Goal: Subscribe to service/newsletter

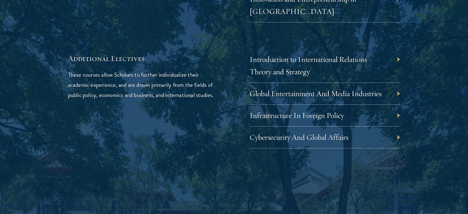
scroll to position [1967, 0]
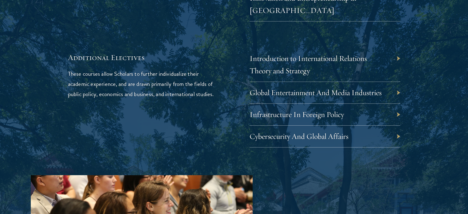
click at [396, 48] on div "Introduction to International Relations Theory and Strategy" at bounding box center [324, 65] width 151 height 34
click at [397, 48] on div "Introduction to International Relations Theory and Strategy" at bounding box center [324, 65] width 151 height 34
click at [342, 53] on link "Introduction to International Relations Theory and Strategy" at bounding box center [312, 64] width 117 height 22
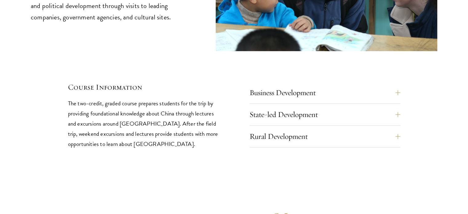
scroll to position [2656, 0]
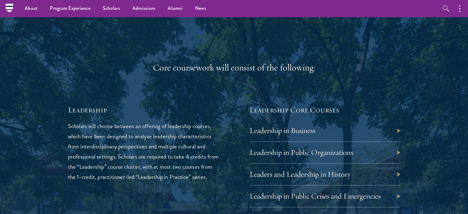
scroll to position [947, 0]
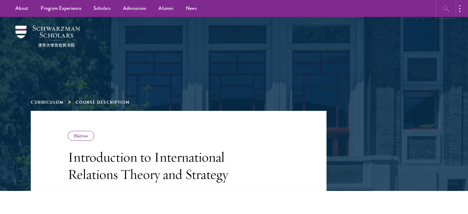
click at [444, 7] on icon "button" at bounding box center [445, 8] width 7 height 7
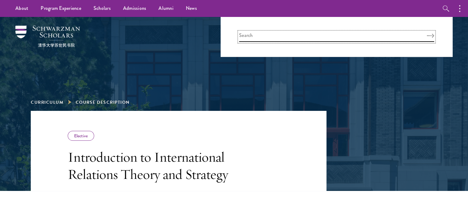
click at [327, 40] on input "search" at bounding box center [336, 37] width 195 height 10
type input "jobs"
click at [426, 34] on button "Search" at bounding box center [429, 36] width 7 height 4
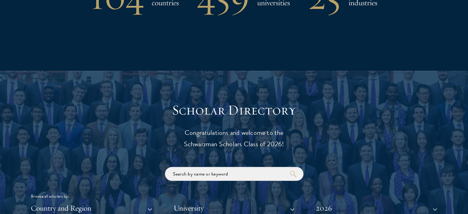
scroll to position [639, 0]
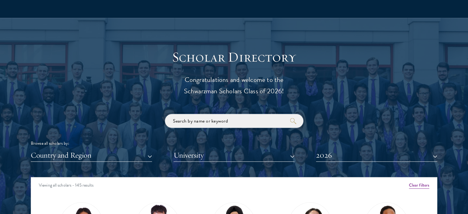
click at [241, 119] on input "search" at bounding box center [234, 121] width 138 height 14
click at [294, 93] on p "Congratulations and welcome to the Schwarzman Scholars Class of 2026!" at bounding box center [234, 85] width 191 height 23
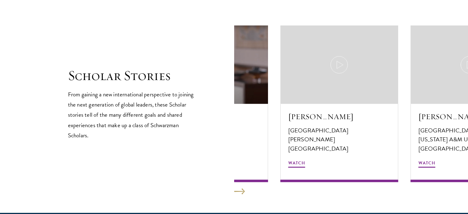
scroll to position [1057, 0]
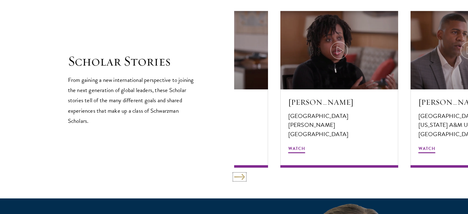
click at [243, 179] on button at bounding box center [239, 176] width 11 height 6
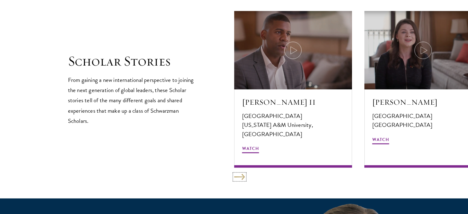
click at [243, 179] on button at bounding box center [239, 176] width 11 height 6
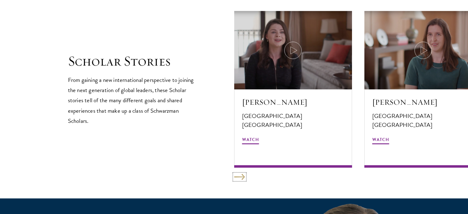
click at [243, 179] on button at bounding box center [239, 176] width 11 height 6
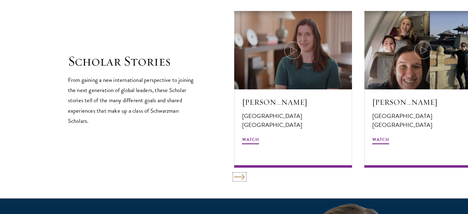
click at [243, 179] on button at bounding box center [239, 176] width 11 height 6
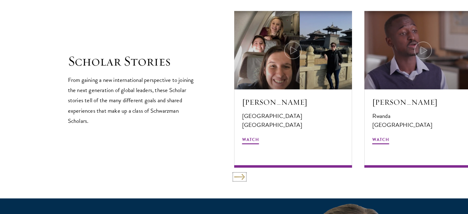
click at [240, 177] on button at bounding box center [239, 176] width 11 height 6
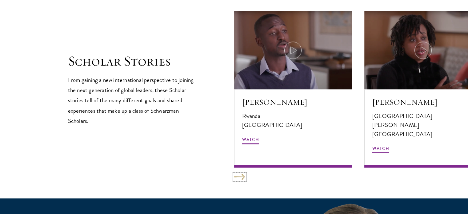
click at [240, 177] on button at bounding box center [239, 176] width 11 height 6
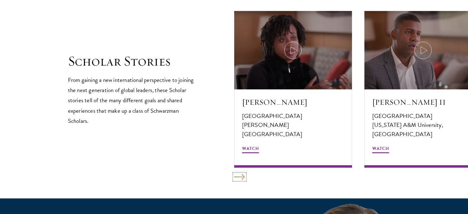
click at [240, 177] on button at bounding box center [239, 176] width 11 height 6
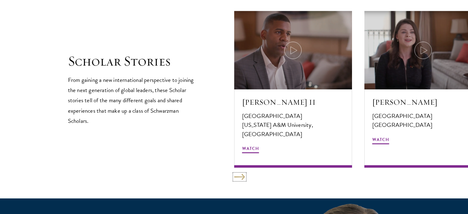
click at [240, 177] on button at bounding box center [239, 176] width 11 height 6
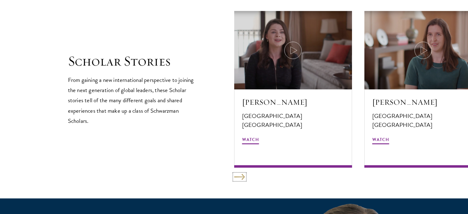
click at [240, 177] on button at bounding box center [239, 176] width 11 height 6
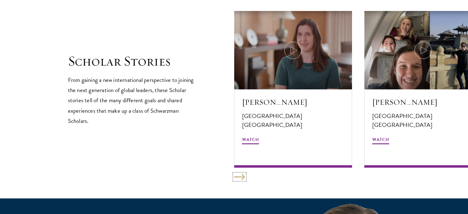
click at [240, 177] on button at bounding box center [239, 176] width 11 height 6
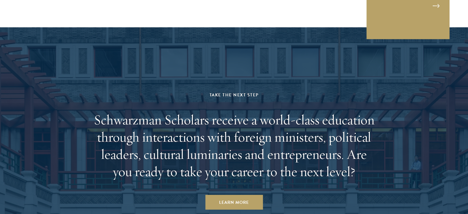
scroll to position [1752, 0]
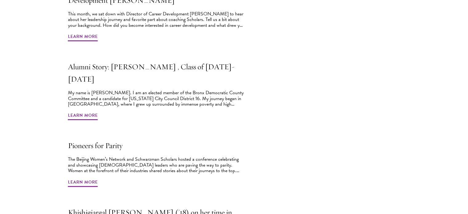
scroll to position [271, 0]
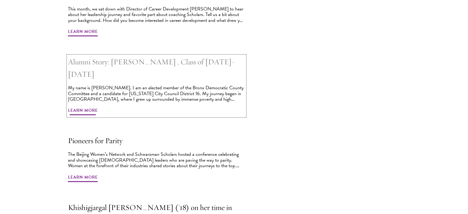
click at [83, 106] on span "Learn More" at bounding box center [83, 111] width 30 height 10
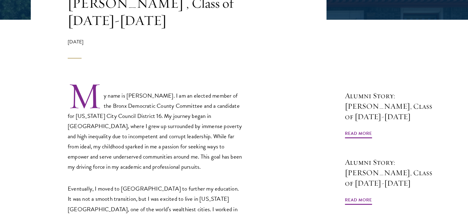
scroll to position [172, 0]
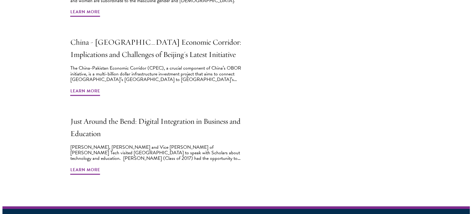
scroll to position [898, 0]
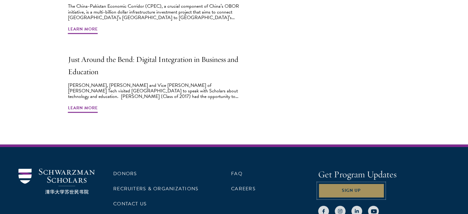
click at [351, 183] on button "Sign Up" at bounding box center [351, 190] width 66 height 15
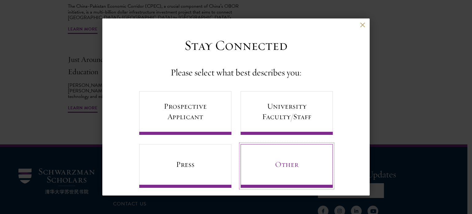
click at [291, 164] on link "Other" at bounding box center [287, 166] width 92 height 44
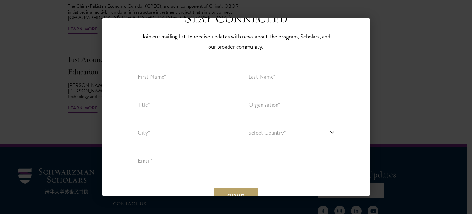
scroll to position [26, 0]
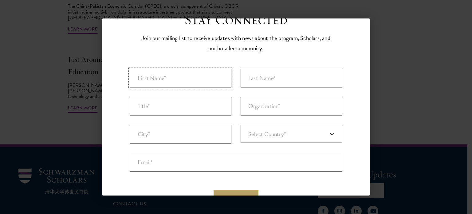
click at [174, 77] on input "First Name* *" at bounding box center [180, 78] width 101 height 19
type input "Malang"
type input "Jatta"
type input "Banjul"
type input "[GEOGRAPHIC_DATA]"
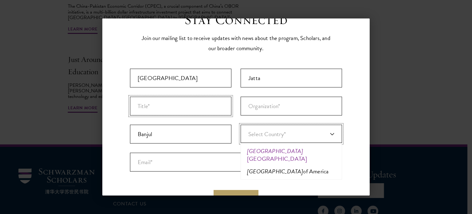
click at [178, 103] on input "Title *" at bounding box center [180, 106] width 101 height 19
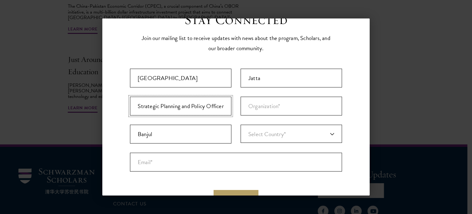
scroll to position [0, 19]
type input "Senior Strategic Planning and Policy Officer"
click at [262, 109] on input "Organization *" at bounding box center [291, 106] width 101 height 19
type input "National Water and Electricity Company Ltd"
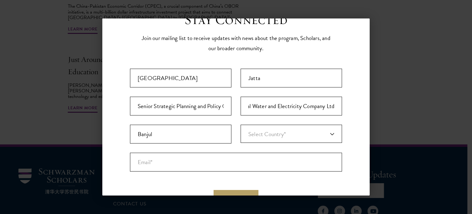
click at [302, 131] on link "Select Country*" at bounding box center [291, 133] width 101 height 18
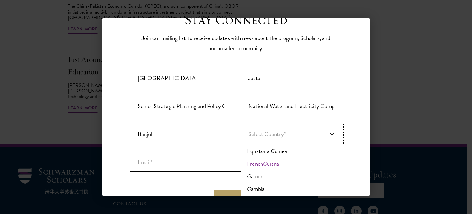
type input "[GEOGRAPHIC_DATA]"
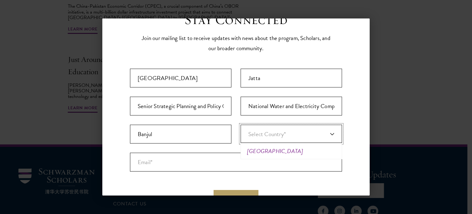
click at [261, 153] on em "[GEOGRAPHIC_DATA]" at bounding box center [275, 150] width 56 height 9
click at [175, 163] on input "Email* *" at bounding box center [236, 161] width 212 height 19
type input "m"
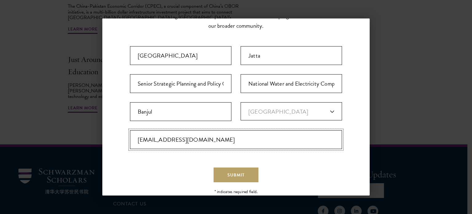
scroll to position [50, 0]
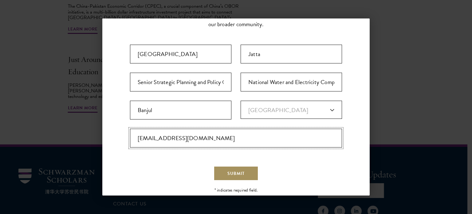
type input "jattanjie1@gmail.com"
click at [235, 170] on span "Submit" at bounding box center [235, 173] width 17 height 6
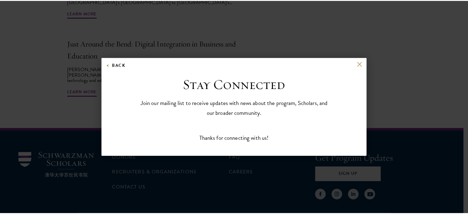
scroll to position [0, 0]
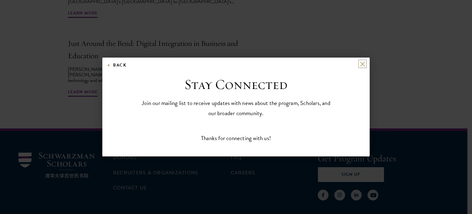
click at [363, 64] on button at bounding box center [362, 63] width 5 height 5
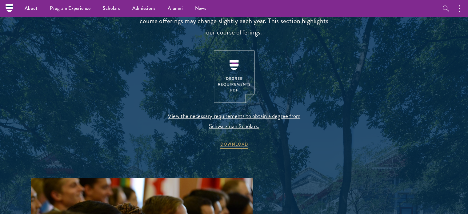
scroll to position [599, 0]
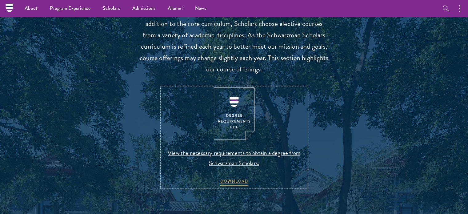
click at [230, 118] on img at bounding box center [234, 113] width 41 height 53
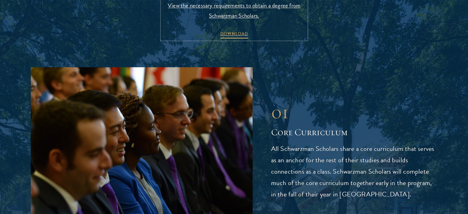
scroll to position [755, 0]
